Goal: Task Accomplishment & Management: Complete application form

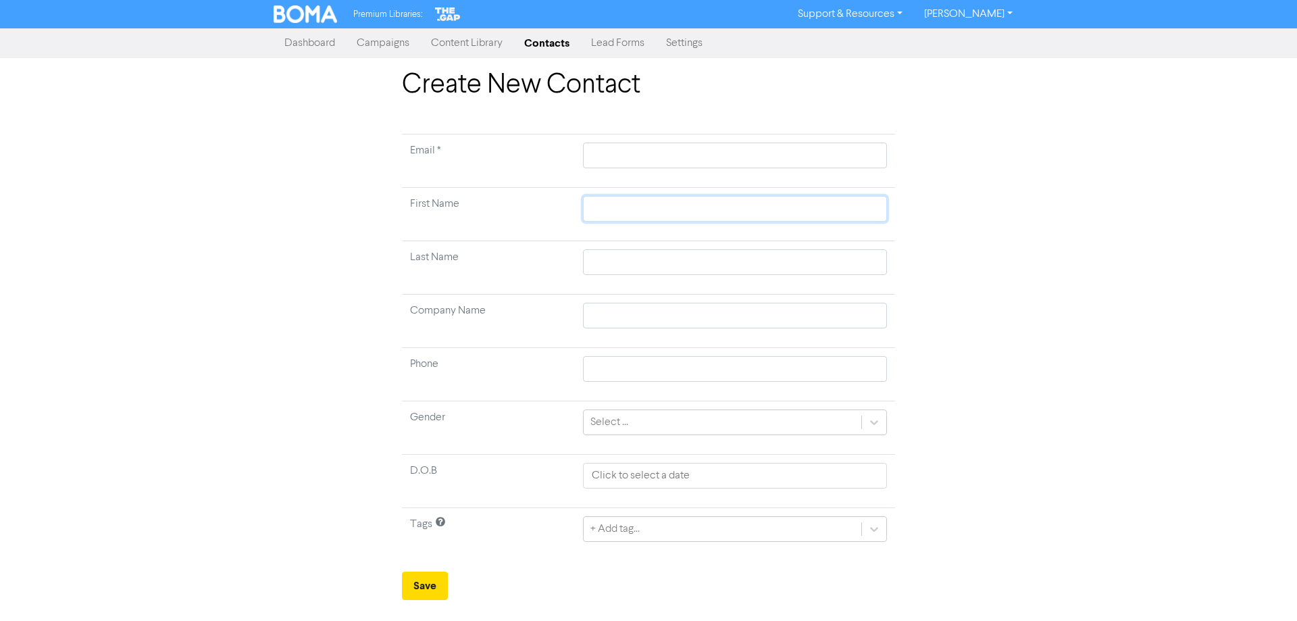
click at [616, 209] on input "text" at bounding box center [735, 209] width 304 height 26
click at [625, 153] on input "text" at bounding box center [735, 156] width 304 height 26
paste input "0212583947 Email [EMAIL_ADDRESS][DOMAIN_NAME]"
type input "0212583947 Email [EMAIL_ADDRESS][DOMAIN_NAME]"
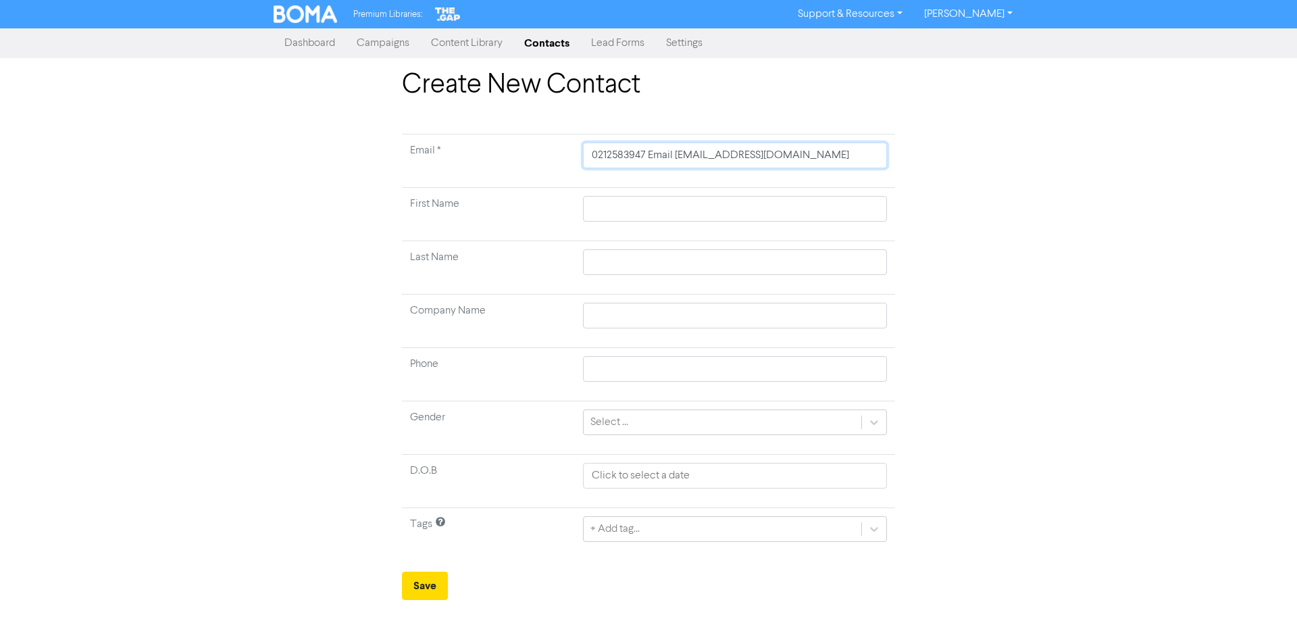
drag, startPoint x: 674, startPoint y: 157, endPoint x: 549, endPoint y: 163, distance: 125.1
click at [551, 162] on tr "Email * 0212583947 Email [EMAIL_ADDRESS][DOMAIN_NAME]" at bounding box center [648, 160] width 493 height 53
type input "[EMAIL_ADDRESS][DOMAIN_NAME]"
click at [604, 246] on td at bounding box center [735, 267] width 320 height 53
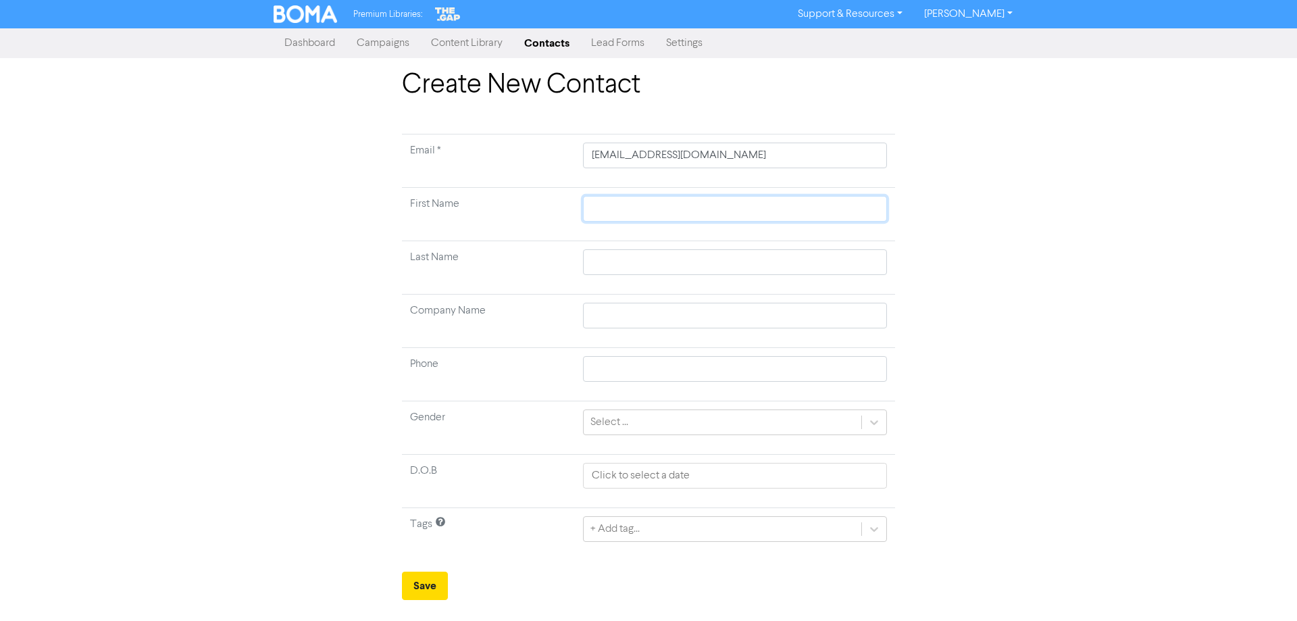
click at [606, 218] on input "text" at bounding box center [735, 209] width 304 height 26
type input "T"
type input "Tt"
type input "T"
type input "[PERSON_NAME]"
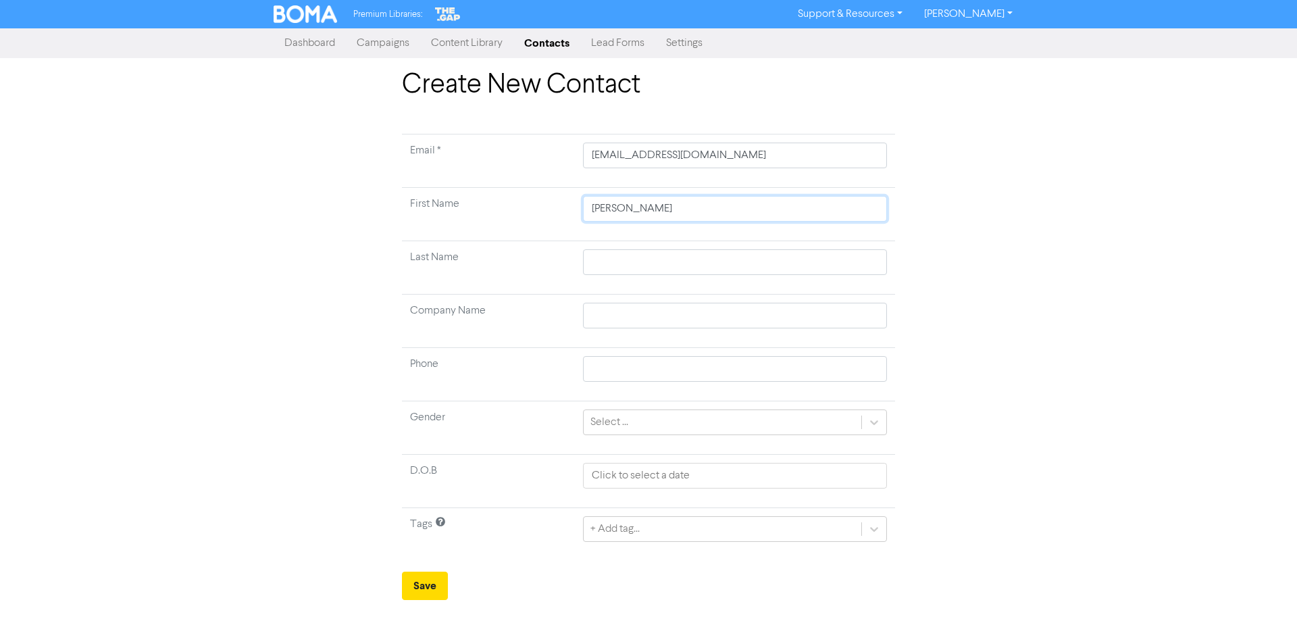
type input "Tyl"
type input "Tyle"
type input "[PERSON_NAME]"
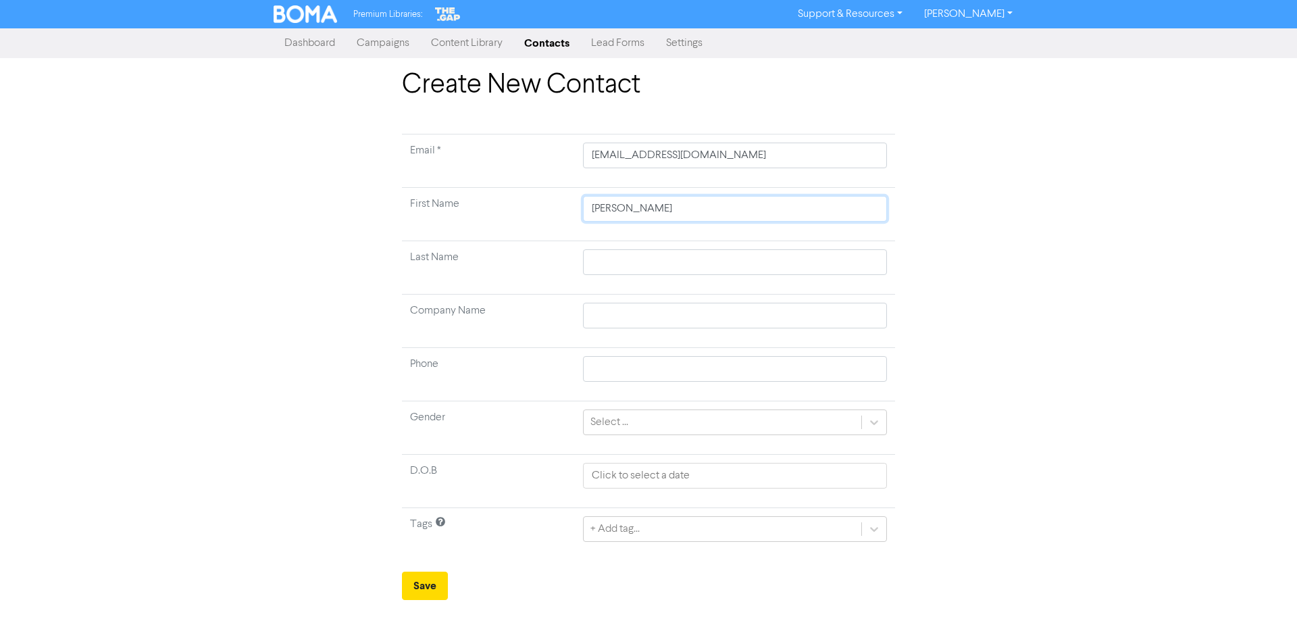
type input "[PERSON_NAME]"
drag, startPoint x: 621, startPoint y: 258, endPoint x: 626, endPoint y: 227, distance: 31.5
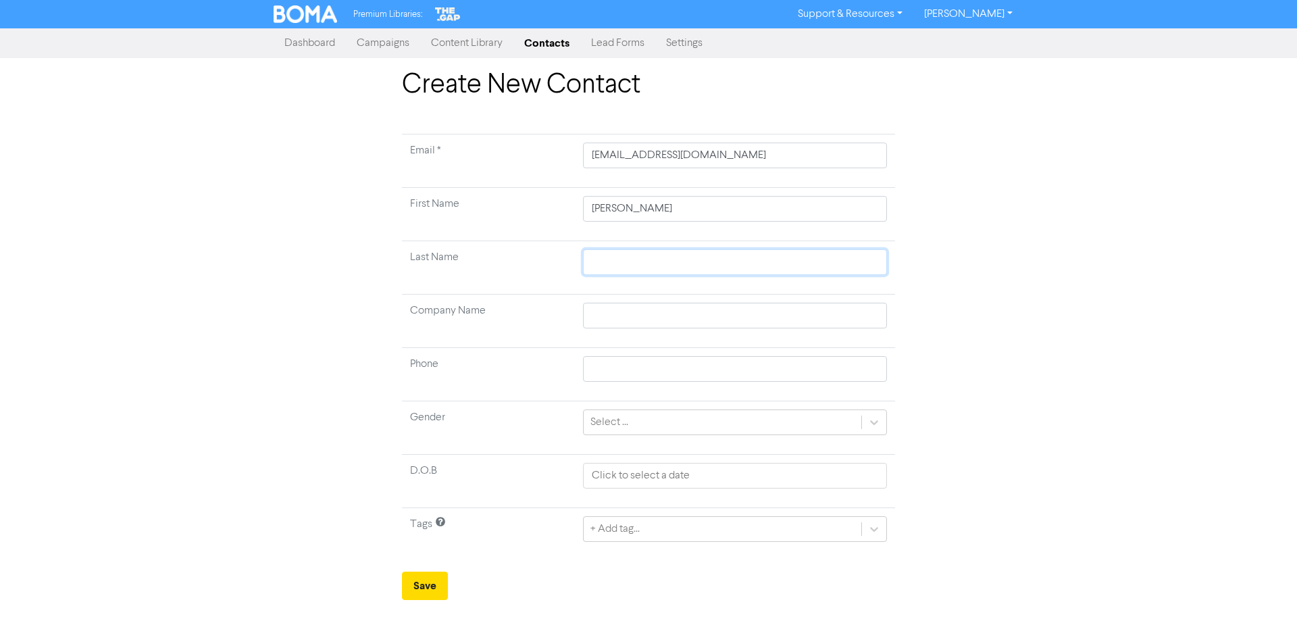
click at [621, 258] on input "text" at bounding box center [735, 262] width 304 height 26
type input "j"
type input "jO"
type input "jOB"
type input "[PERSON_NAME]"
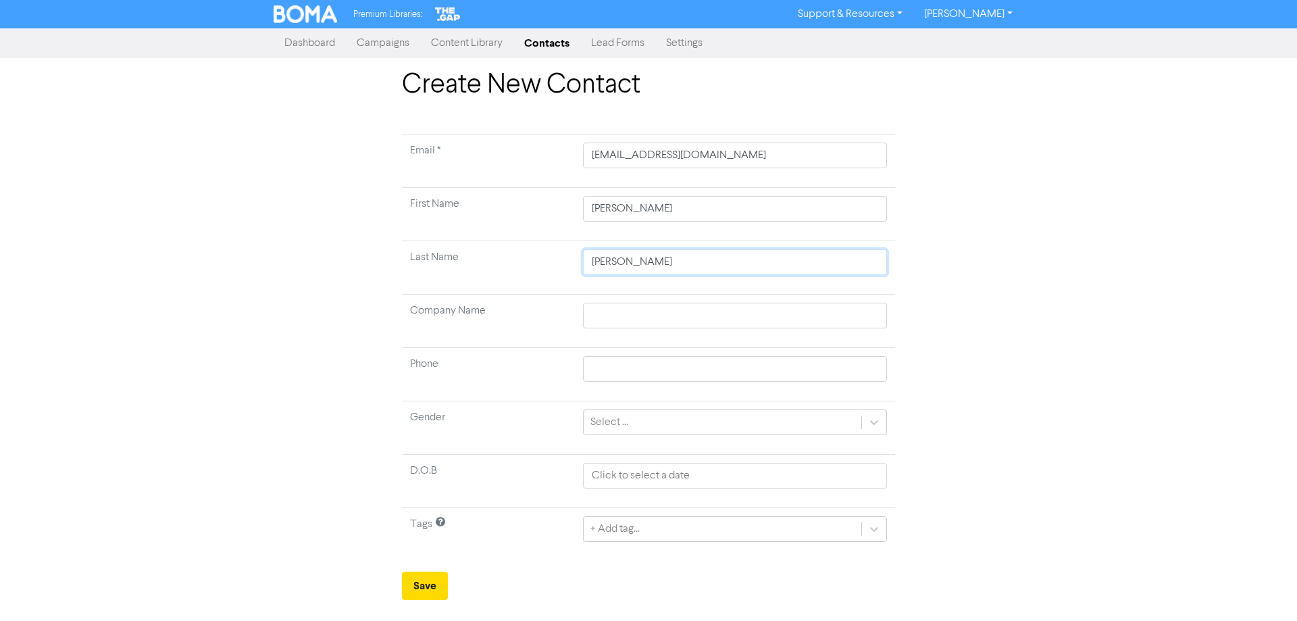
type input "[PERSON_NAME]"
drag, startPoint x: 624, startPoint y: 264, endPoint x: 449, endPoint y: 273, distance: 175.2
click at [449, 273] on tr "Last Name [PERSON_NAME]" at bounding box center [648, 267] width 493 height 53
click at [633, 242] on td "[PERSON_NAME]" at bounding box center [735, 267] width 320 height 53
click at [628, 252] on input "[PERSON_NAME]" at bounding box center [735, 262] width 304 height 26
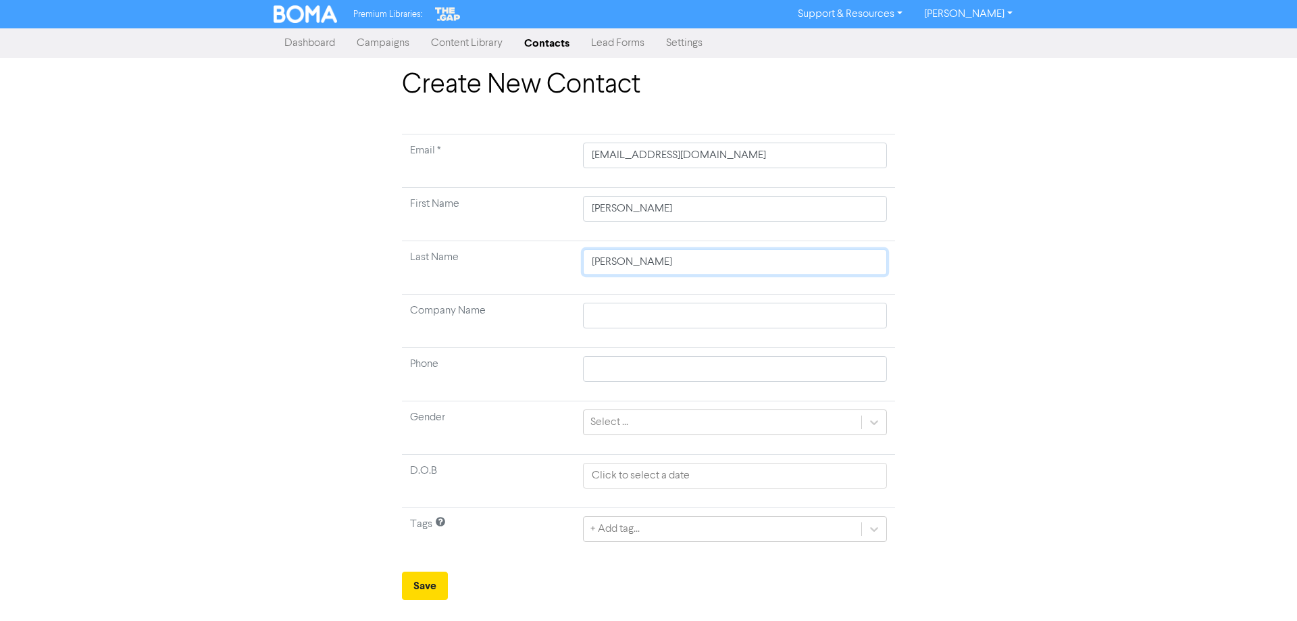
click at [628, 252] on input "[PERSON_NAME]" at bounding box center [735, 262] width 304 height 26
type input "J"
type input "Jo"
type input "Job"
type input "[PERSON_NAME]"
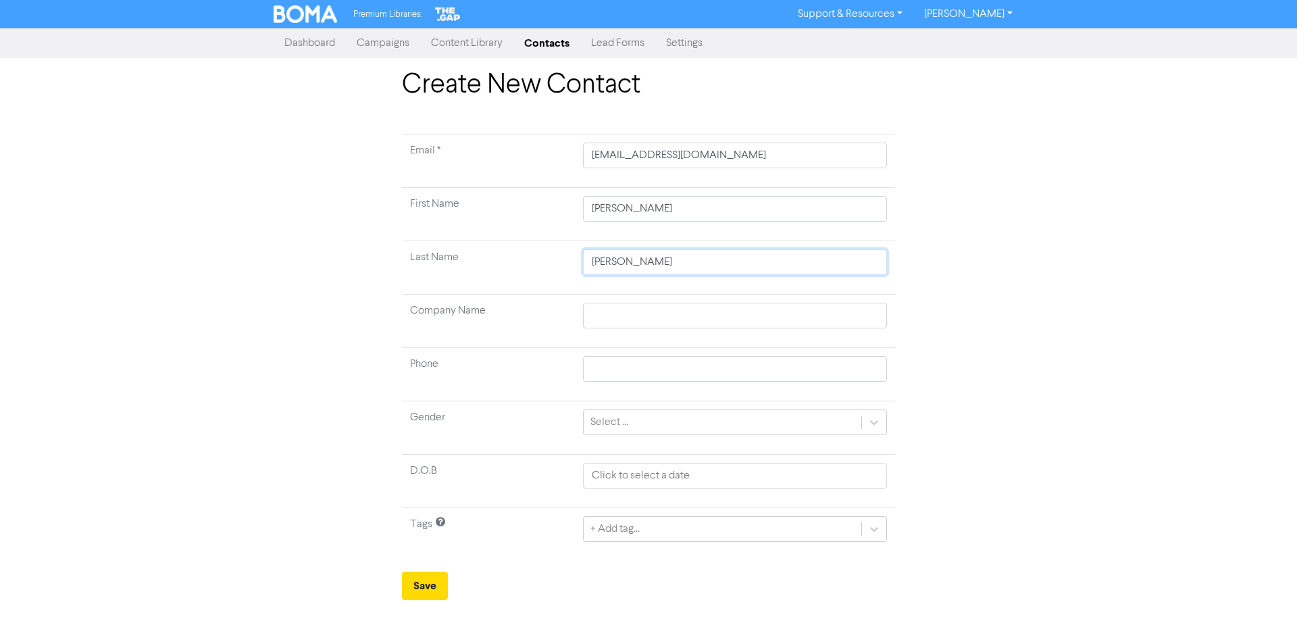
type input "[PERSON_NAME]"
drag, startPoint x: 616, startPoint y: 205, endPoint x: 873, endPoint y: 222, distance: 257.3
click at [865, 218] on input "[PERSON_NAME]" at bounding box center [735, 209] width 304 height 26
type input "[PERSON_NAME]"
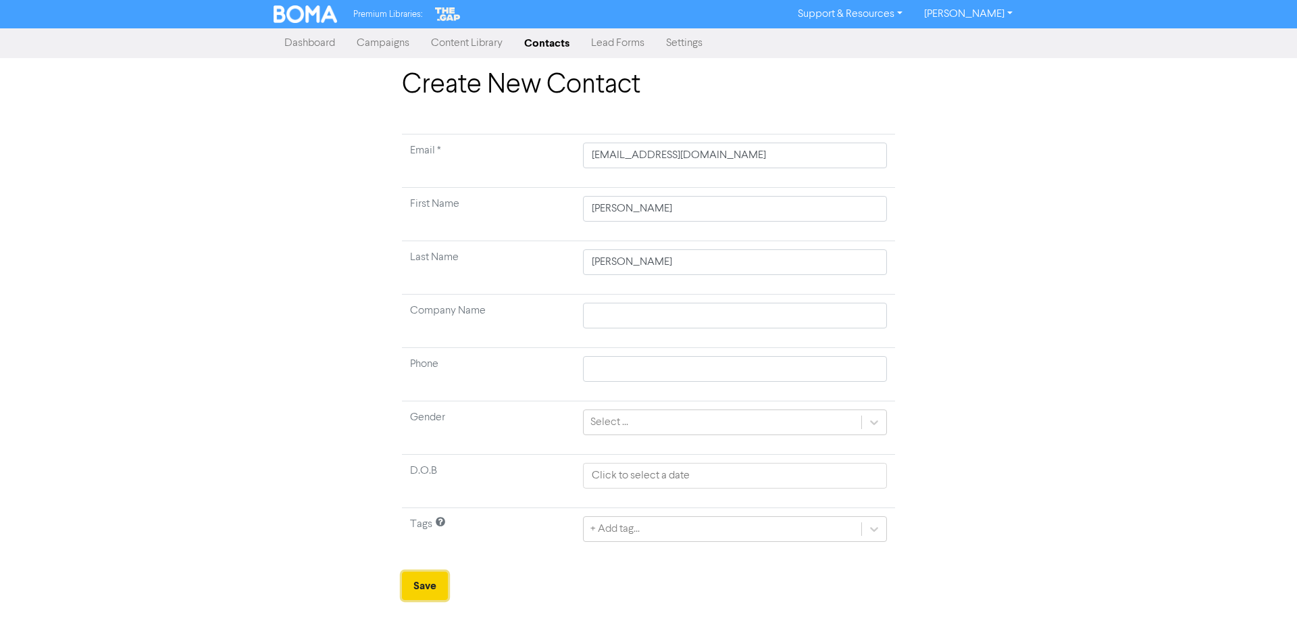
click at [443, 584] on button "Save" at bounding box center [425, 586] width 46 height 28
